Goal: Task Accomplishment & Management: Complete application form

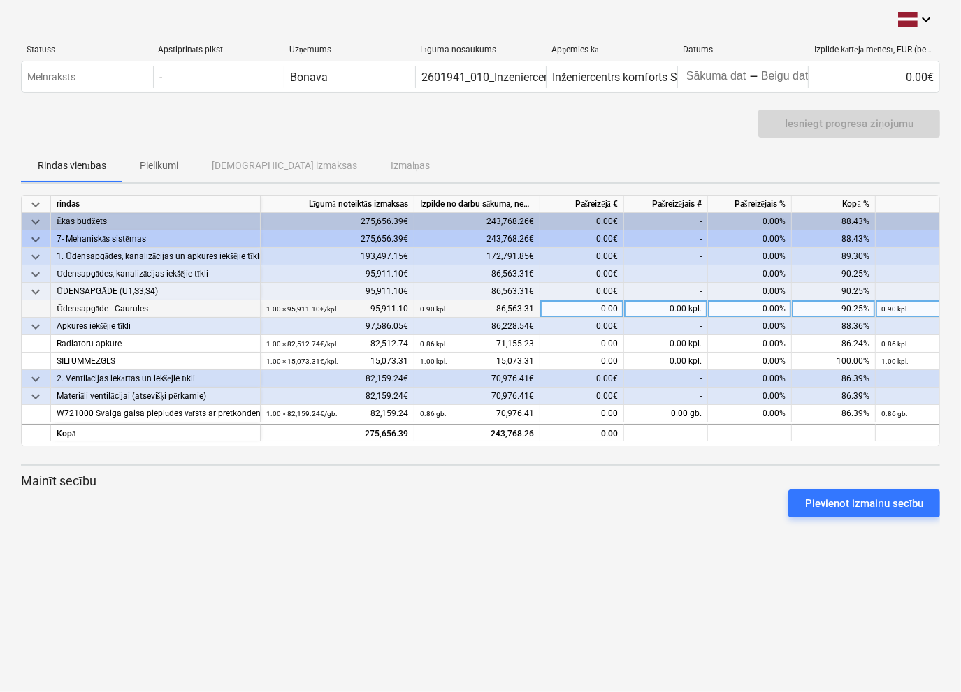
click at [571, 302] on div "0.00" at bounding box center [582, 308] width 84 height 17
type input "9347.76"
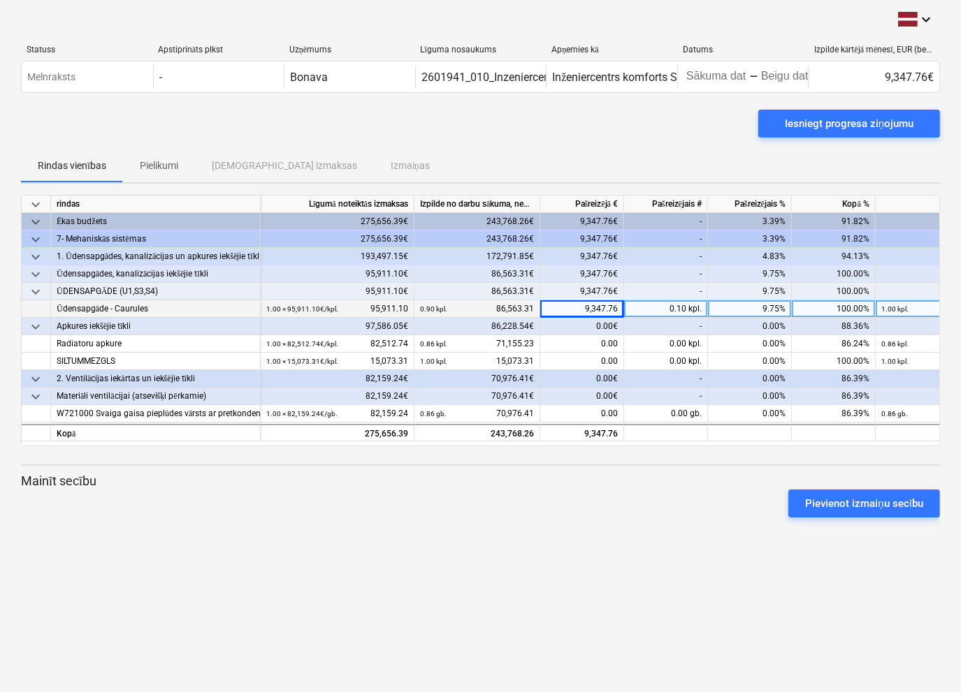
click at [617, 307] on div "9,347.76" at bounding box center [582, 308] width 84 height 17
click at [617, 307] on input "9347.76" at bounding box center [581, 308] width 83 height 17
type input "9347.79"
type input "10013.16"
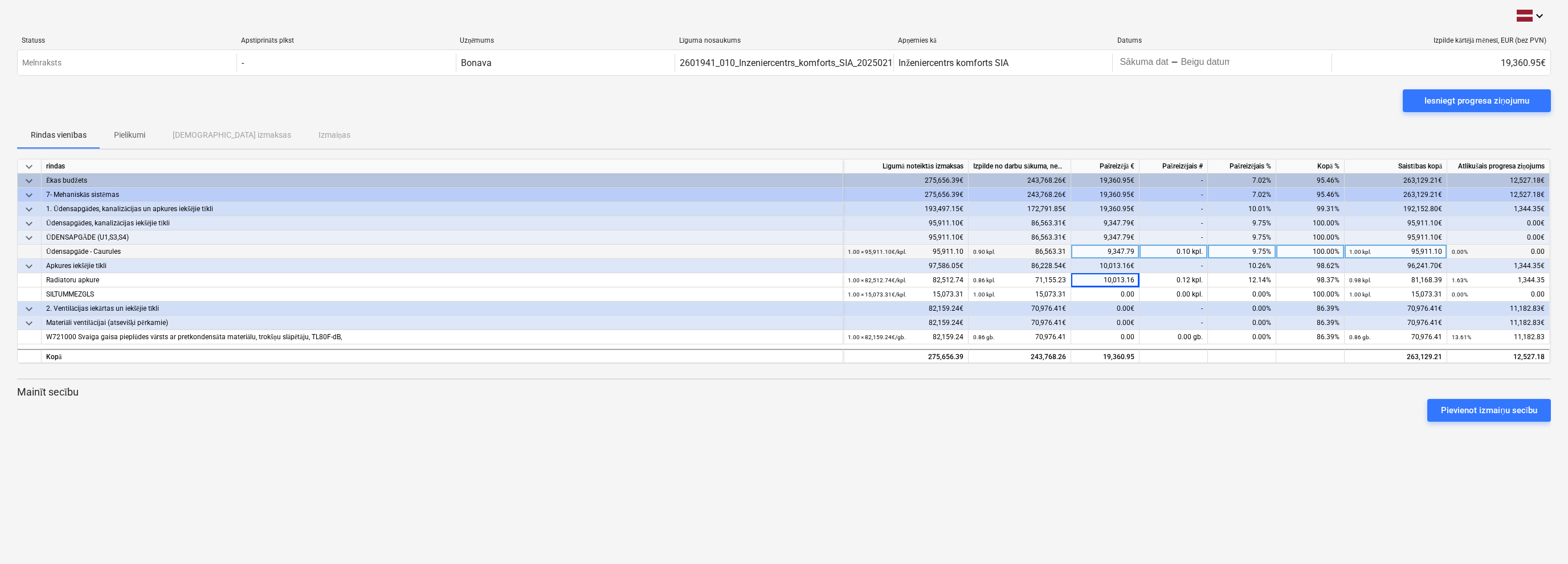
click at [352, 372] on div "keyboard_arrow_down rindas Līgumā noteiktās izmaksas Izpilde no darbu sākuma, n…" at bounding box center [784, 295] width 1534 height 272
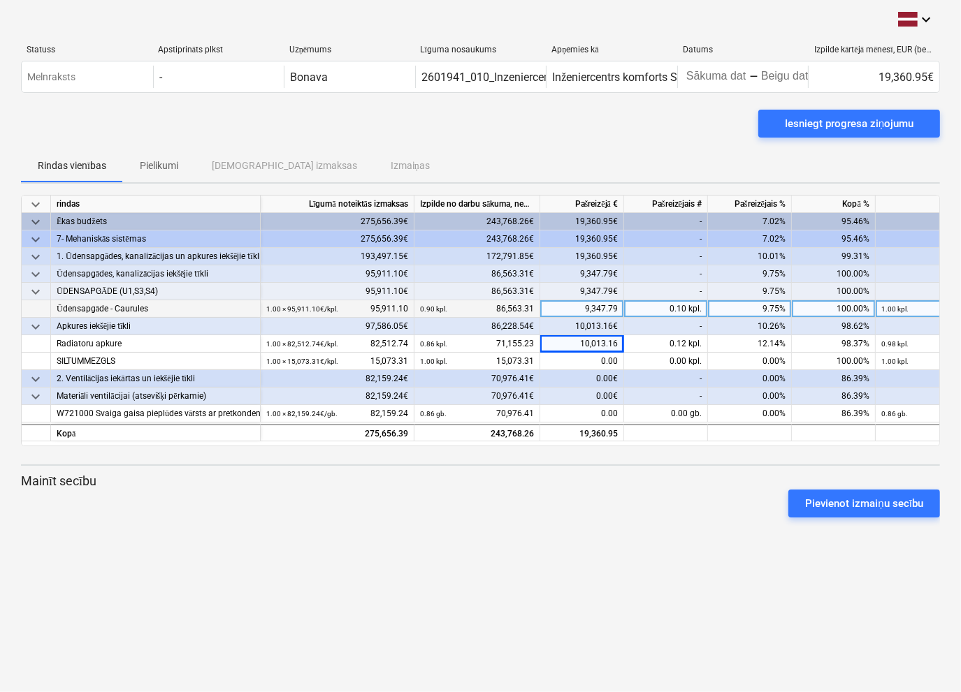
click at [690, 558] on div "keyboard_arrow_down Statuss Apstiprināts plkst Uzņēmums Līguma nosaukums Apņemi…" at bounding box center [480, 346] width 961 height 692
click at [592, 361] on div "0.00" at bounding box center [582, 361] width 84 height 17
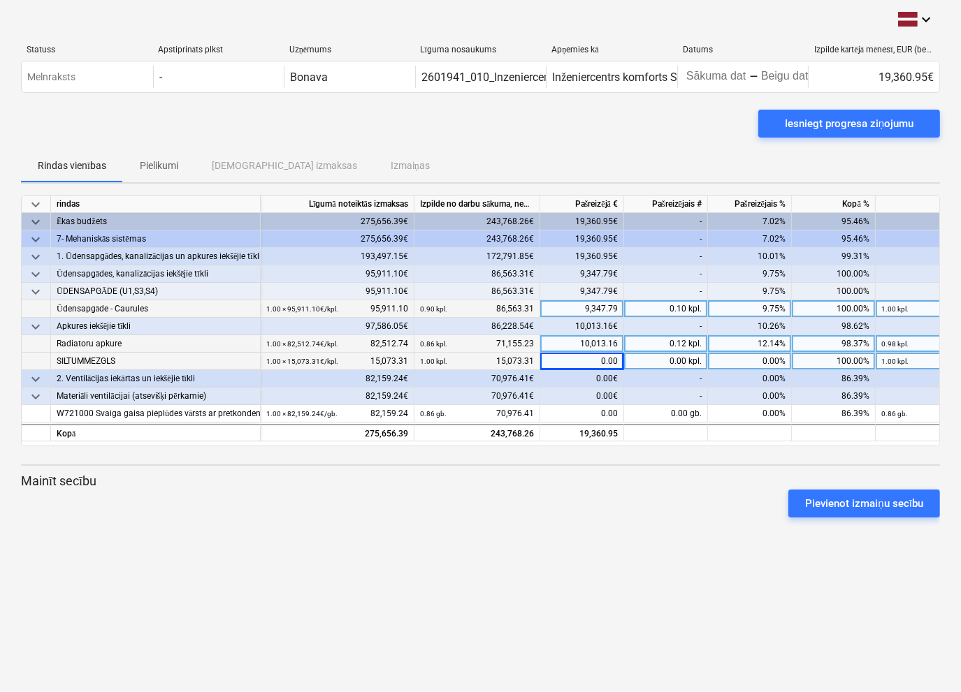
click at [596, 347] on div "10,013.16" at bounding box center [582, 343] width 84 height 17
click at [731, 525] on div at bounding box center [480, 523] width 919 height 11
click at [587, 506] on div "Pievienot izmaiņu secību" at bounding box center [480, 503] width 930 height 39
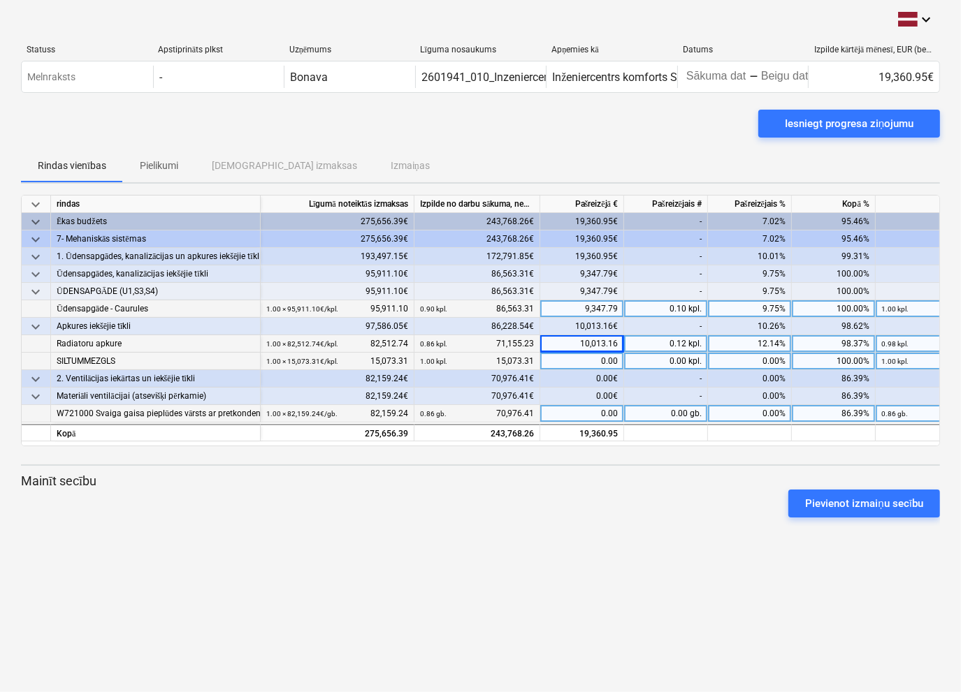
click at [595, 414] on div "0.00" at bounding box center [582, 413] width 84 height 17
type input "11182,84"
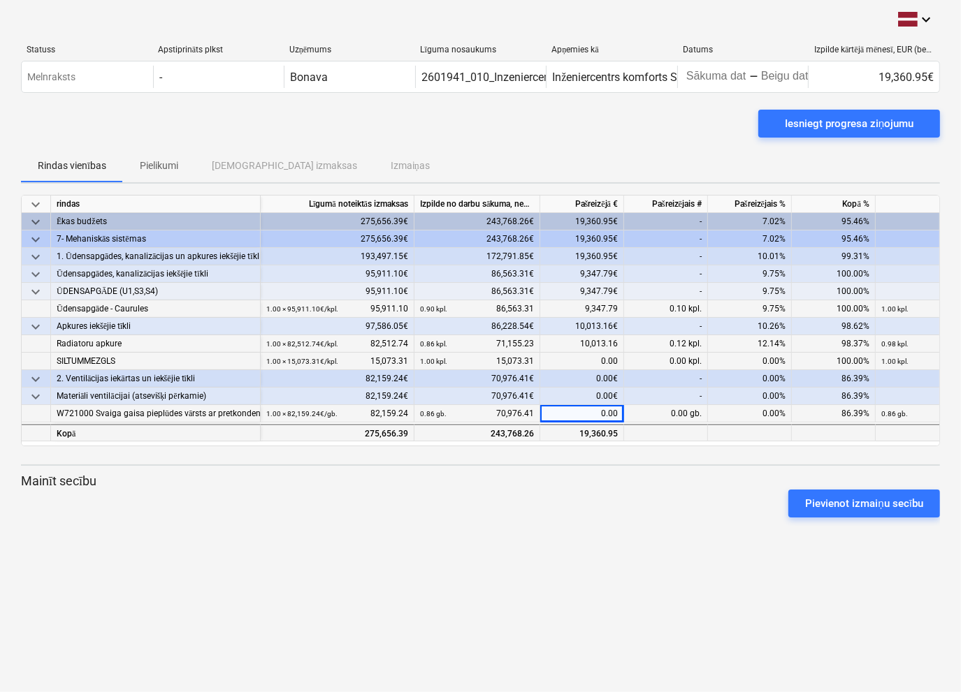
click at [612, 430] on div "19,360.95" at bounding box center [582, 432] width 84 height 17
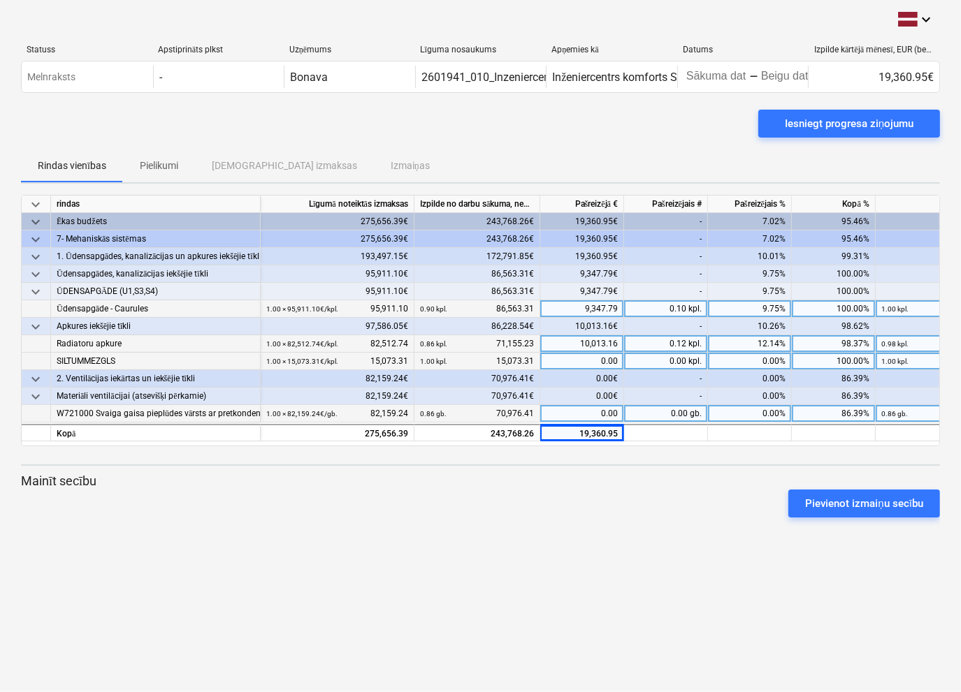
click at [612, 407] on div "0.00" at bounding box center [582, 413] width 84 height 17
type input "1"
type input "11182.83"
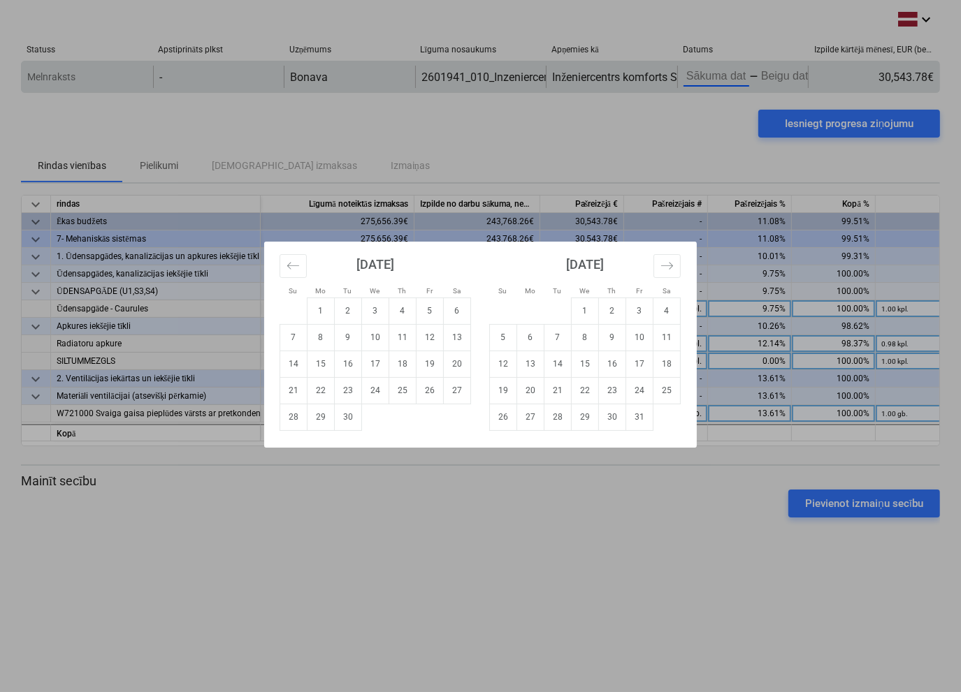
click at [708, 81] on body "keyboard_arrow_down Statuss Apstiprināts plkst Uzņēmums Līguma nosaukums Apņemi…" at bounding box center [480, 346] width 961 height 692
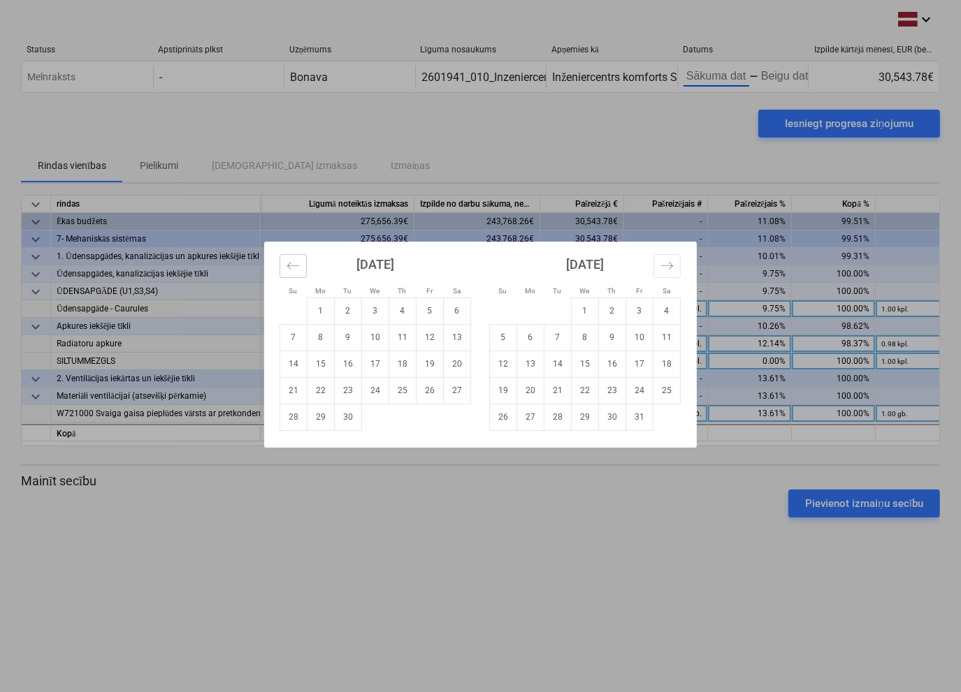
click at [296, 268] on icon "Move backward to switch to the previous month." at bounding box center [292, 265] width 13 height 13
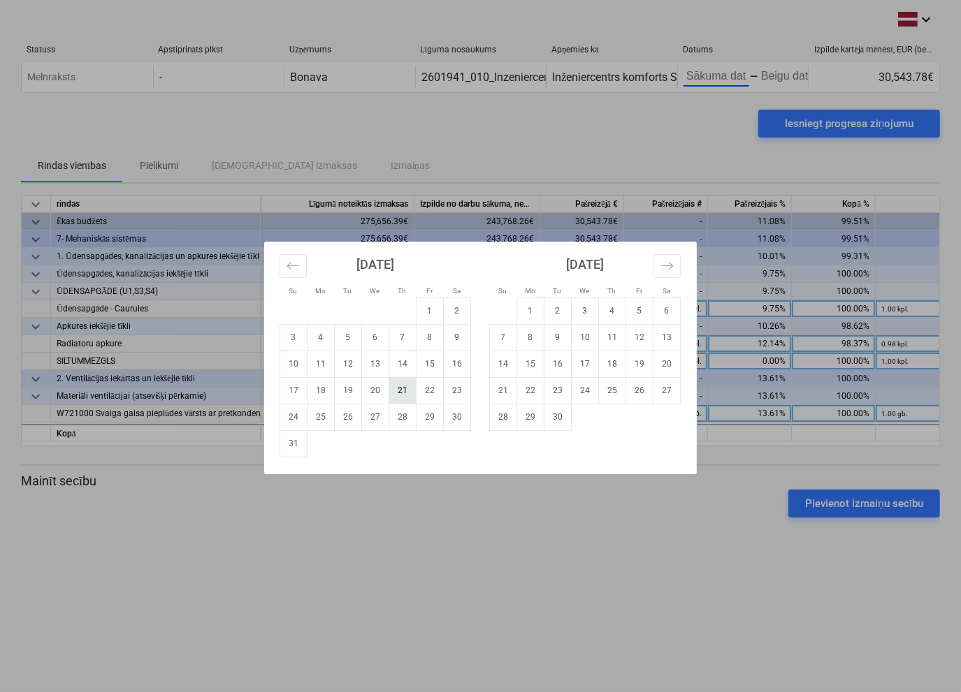
click at [400, 391] on td "21" at bounding box center [402, 390] width 27 height 27
type input "[DATE]"
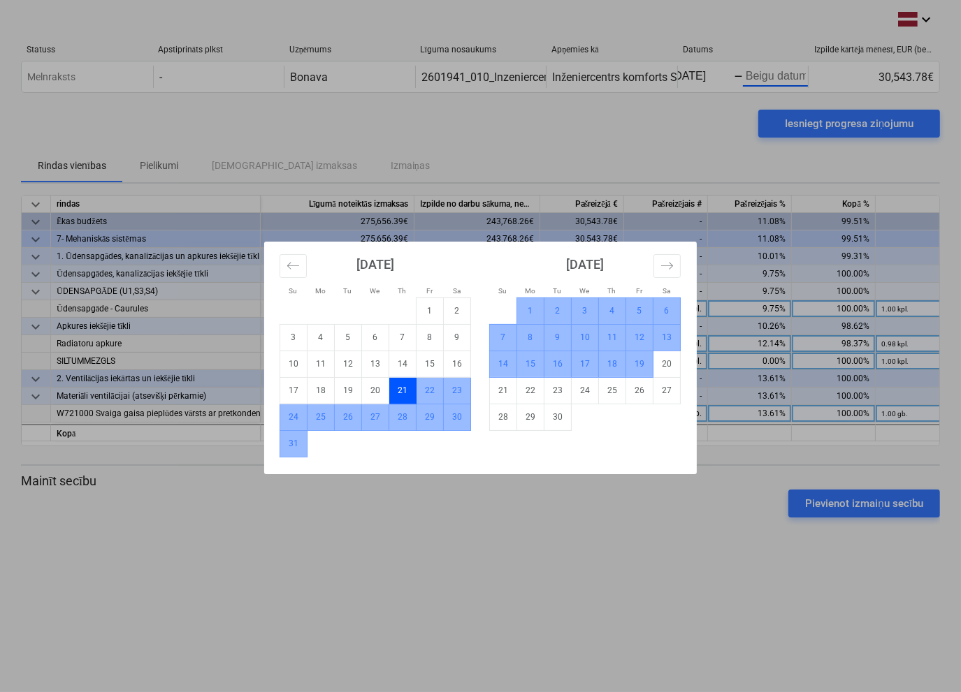
click at [640, 361] on td "19" at bounding box center [639, 364] width 27 height 27
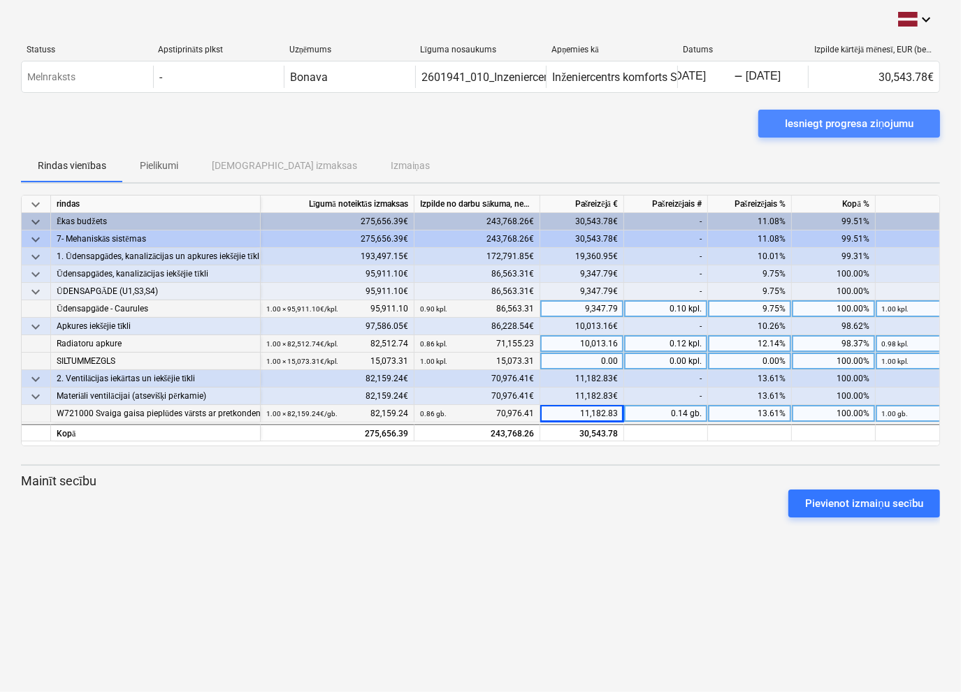
click at [833, 127] on div "Iesniegt progresa ziņojumu" at bounding box center [849, 124] width 129 height 18
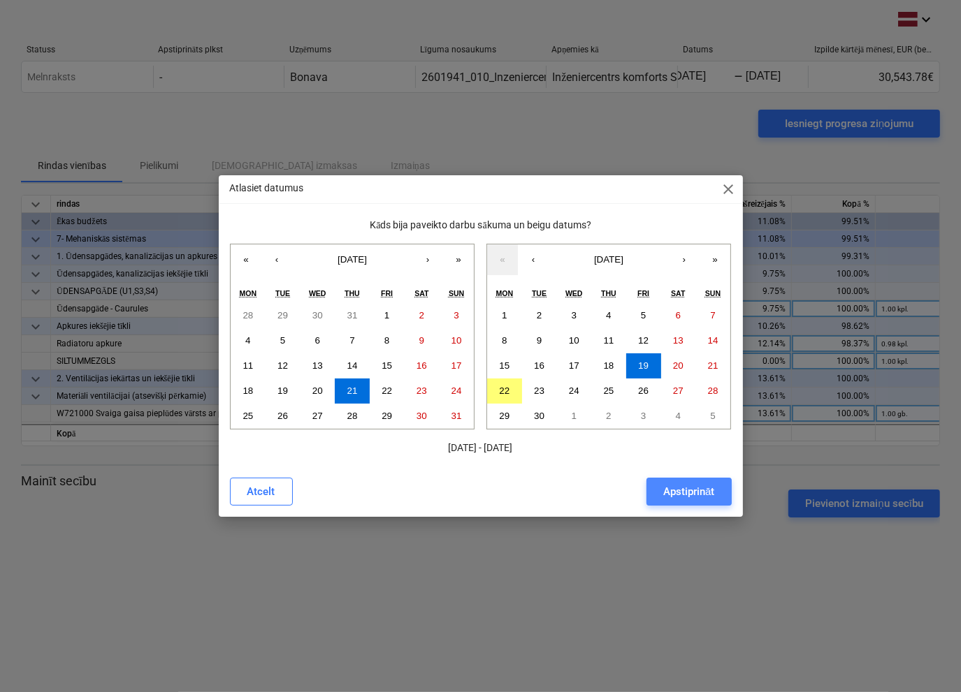
click at [666, 491] on div "Apstiprināt" at bounding box center [688, 492] width 51 height 18
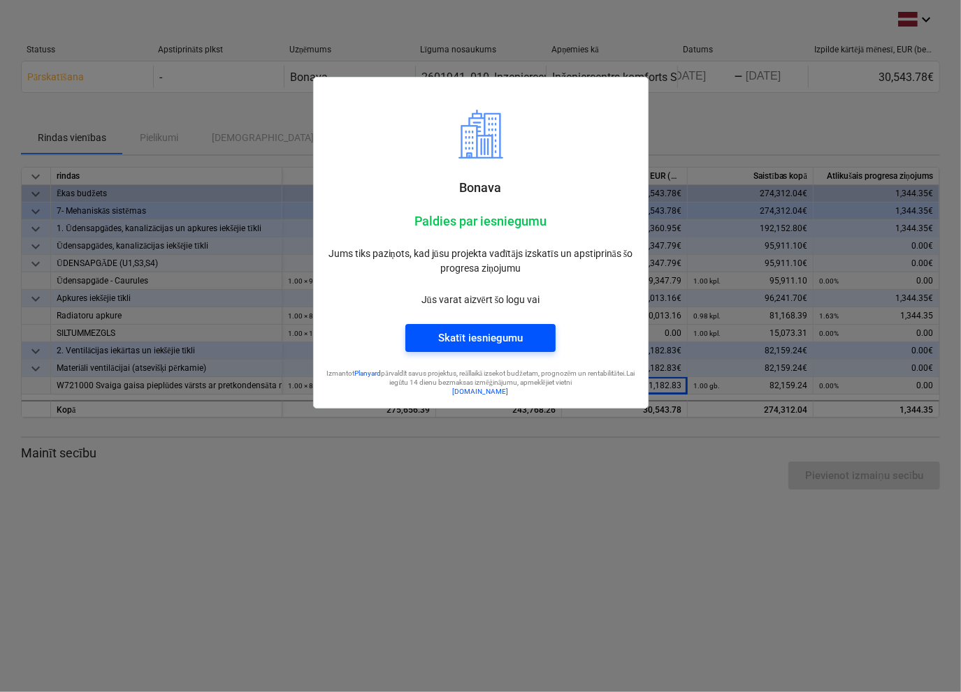
click at [473, 342] on div "Skatīt iesniegumu" at bounding box center [480, 338] width 85 height 18
